Goal: Transaction & Acquisition: Download file/media

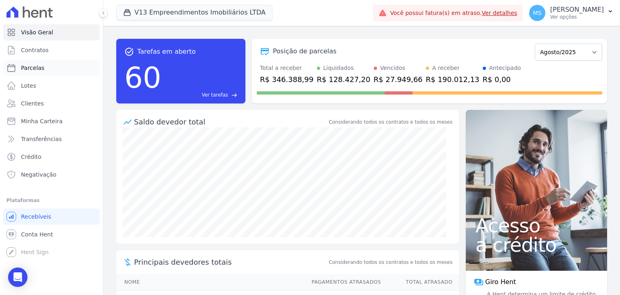
click at [34, 70] on span "Parcelas" at bounding box center [32, 68] width 23 height 8
select select
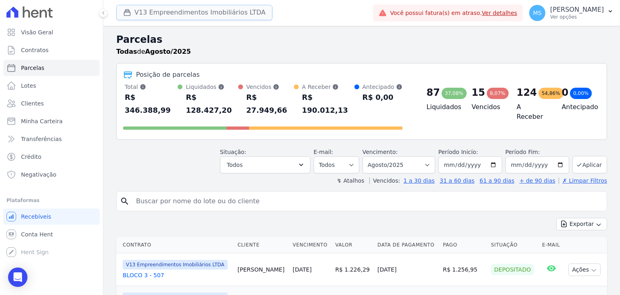
click at [159, 15] on button "V13 Empreendimentos Imobiliários LTDA" at bounding box center [194, 12] width 156 height 15
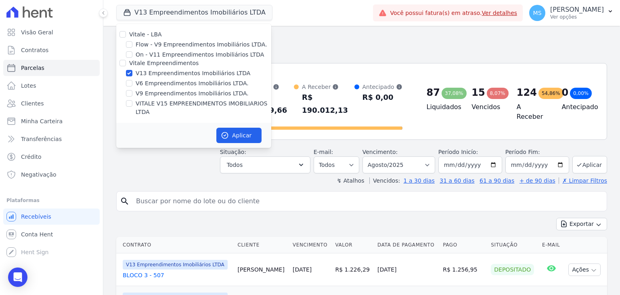
drag, startPoint x: 133, startPoint y: 103, endPoint x: 153, endPoint y: 105, distance: 20.3
click at [133, 102] on div "VITALE V15 EMPREENDIMENTOS IMOBILIARIOS LTDA" at bounding box center [193, 107] width 155 height 17
click at [134, 99] on div "VITALE V15 EMPREENDIMENTOS IMOBILIARIOS LTDA" at bounding box center [193, 107] width 155 height 17
click at [129, 104] on input "VITALE V15 EMPREENDIMENTOS IMOBILIARIOS LTDA" at bounding box center [129, 103] width 6 height 6
checkbox input "true"
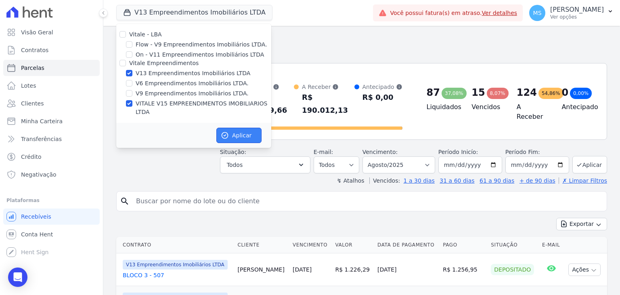
click at [218, 130] on button "Aplicar" at bounding box center [238, 135] width 45 height 15
select select
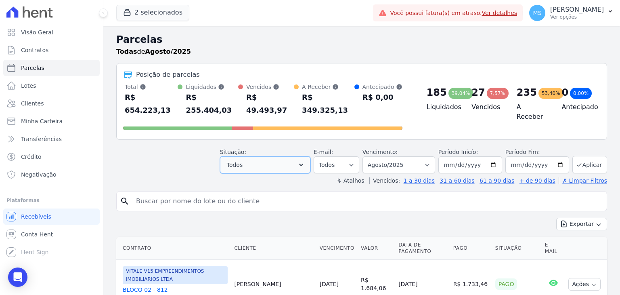
click at [243, 160] on span "Todos" at bounding box center [235, 165] width 16 height 10
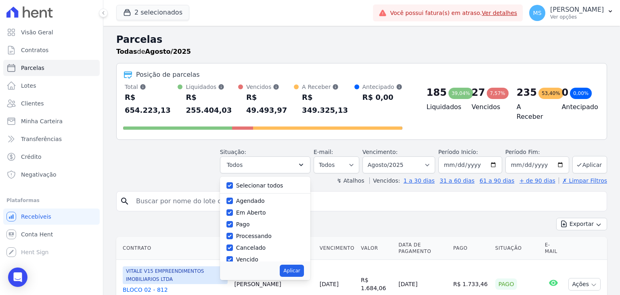
click at [249, 182] on label "Selecionar todos" at bounding box center [259, 185] width 47 height 6
click at [233, 182] on input "Selecionar todos" at bounding box center [230, 185] width 6 height 6
checkbox input "false"
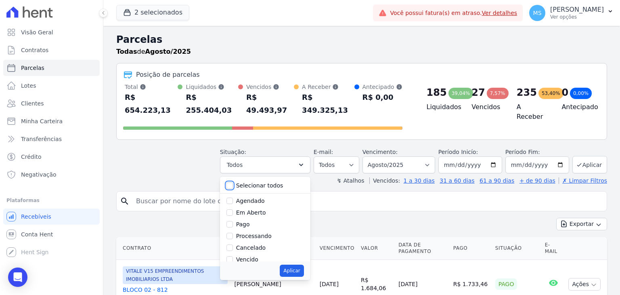
checkbox input "false"
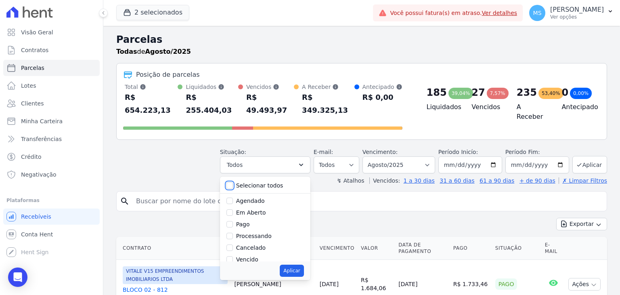
checkbox input "false"
click at [246, 221] on label "Pago" at bounding box center [243, 224] width 14 height 6
click at [233, 221] on input "Pago" at bounding box center [230, 224] width 6 height 6
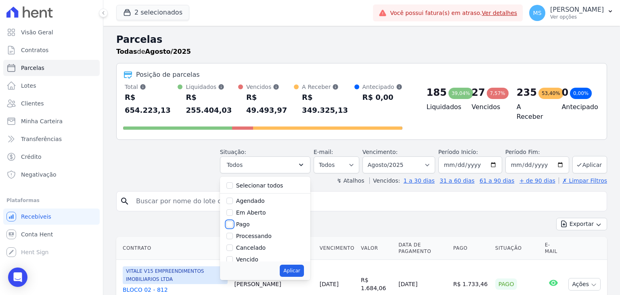
checkbox input "true"
click at [253, 233] on label "Processando" at bounding box center [254, 236] width 36 height 6
click at [233, 233] on input "Processando" at bounding box center [230, 236] width 6 height 6
checkbox input "true"
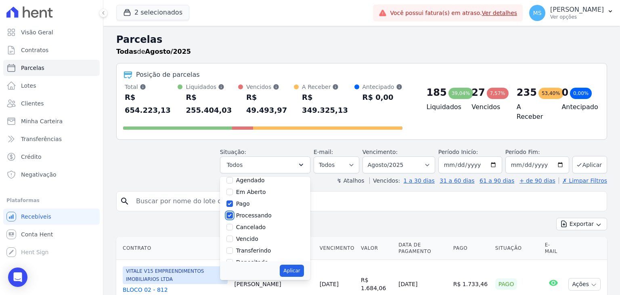
scroll to position [40, 0]
click at [261, 227] on label "Transferindo" at bounding box center [253, 230] width 35 height 6
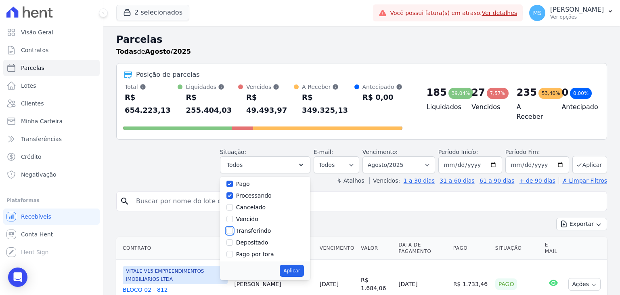
click at [233, 227] on input "Transferindo" at bounding box center [230, 230] width 6 height 6
checkbox input "true"
click at [263, 239] on label "Depositado" at bounding box center [252, 242] width 32 height 6
click at [233, 239] on input "Depositado" at bounding box center [230, 242] width 6 height 6
checkbox input "true"
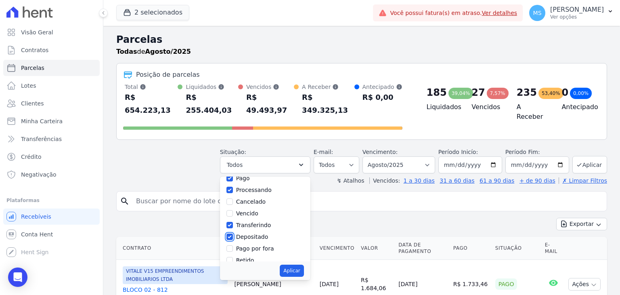
scroll to position [54, 0]
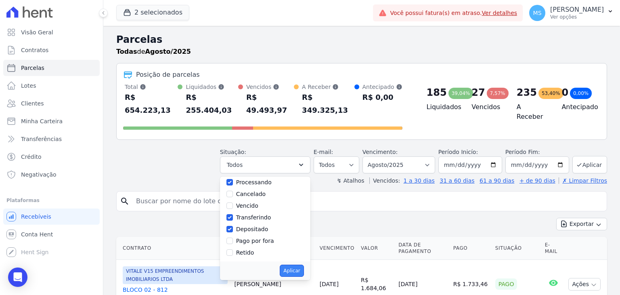
click at [300, 265] on button "Aplicar" at bounding box center [292, 271] width 24 height 12
select select "paid"
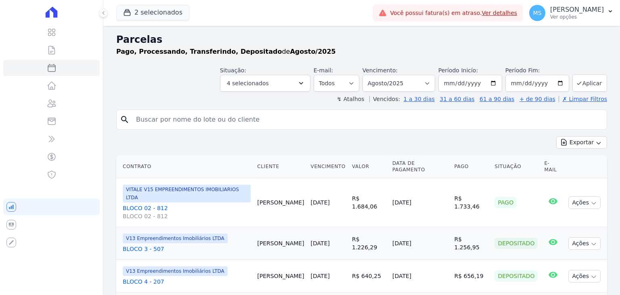
select select
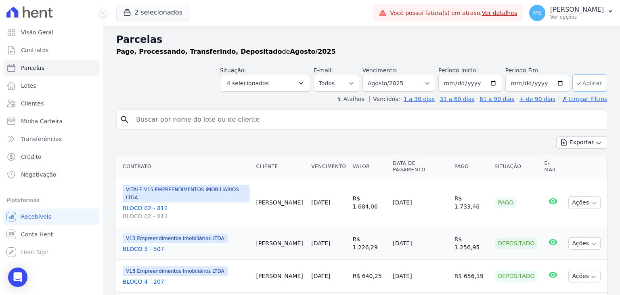
click at [584, 81] on button "Aplicar" at bounding box center [590, 82] width 35 height 17
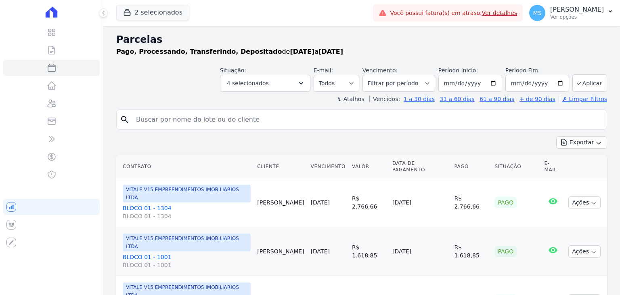
select select
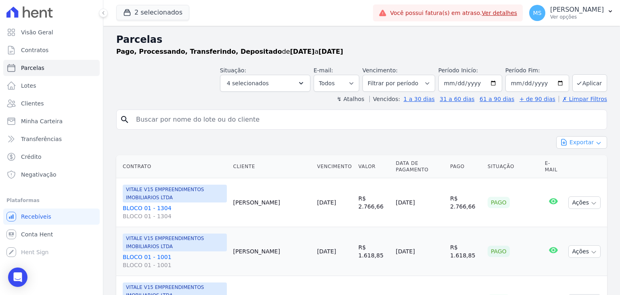
click at [577, 137] on button "Exportar" at bounding box center [582, 142] width 51 height 13
click at [565, 178] on span "Exportar CSV" at bounding box center [581, 175] width 43 height 8
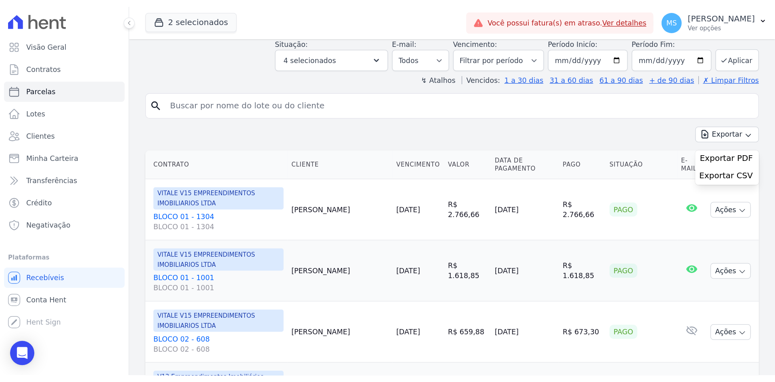
scroll to position [40, 0]
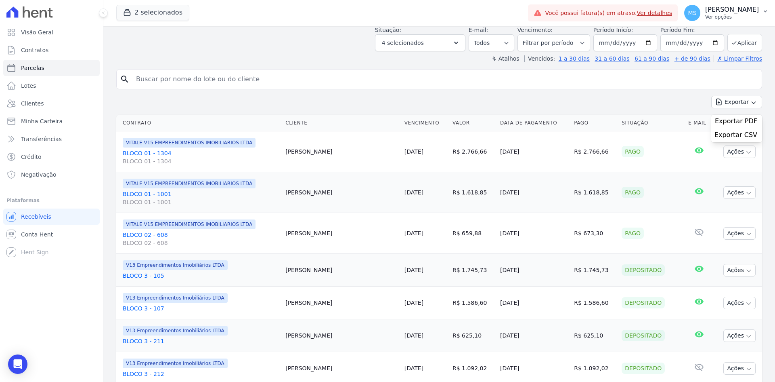
click at [620, 23] on button "[PERSON_NAME] Ver opções" at bounding box center [726, 13] width 97 height 23
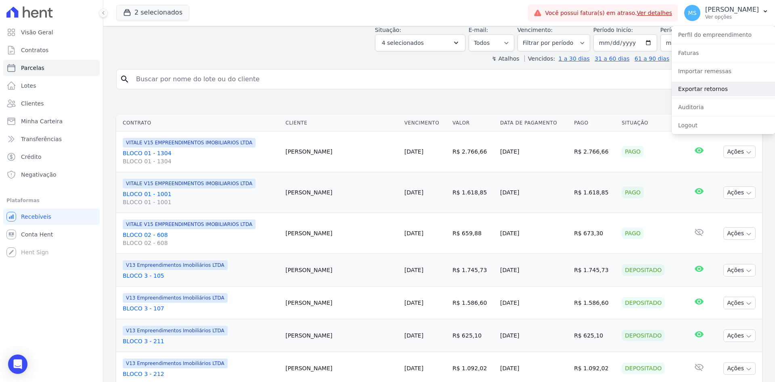
click at [620, 93] on link "Exportar retornos" at bounding box center [723, 89] width 103 height 15
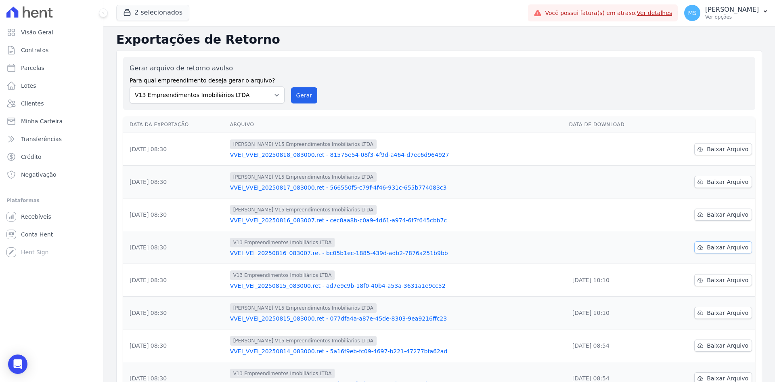
click at [620, 250] on span "Baixar Arquivo" at bounding box center [728, 247] width 42 height 8
click at [620, 216] on span "Baixar Arquivo" at bounding box center [728, 214] width 42 height 8
click at [620, 181] on span "Baixar Arquivo" at bounding box center [728, 182] width 42 height 8
click at [620, 150] on span "Baixar Arquivo" at bounding box center [728, 149] width 42 height 8
drag, startPoint x: 130, startPoint y: 245, endPoint x: 178, endPoint y: 244, distance: 48.1
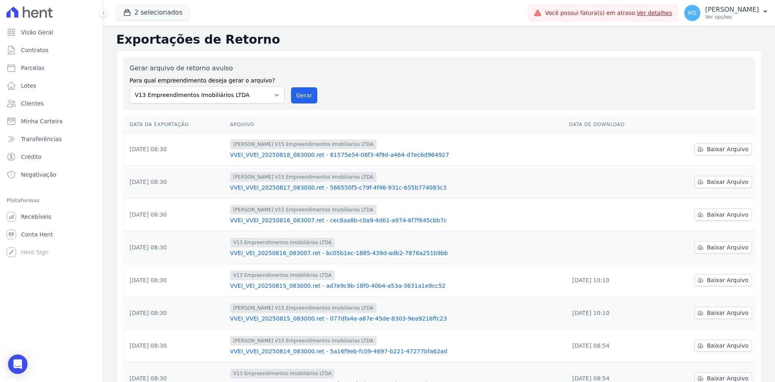
click at [178, 244] on td "[DATE] 08:30" at bounding box center [175, 247] width 104 height 33
